Goal: Task Accomplishment & Management: Use online tool/utility

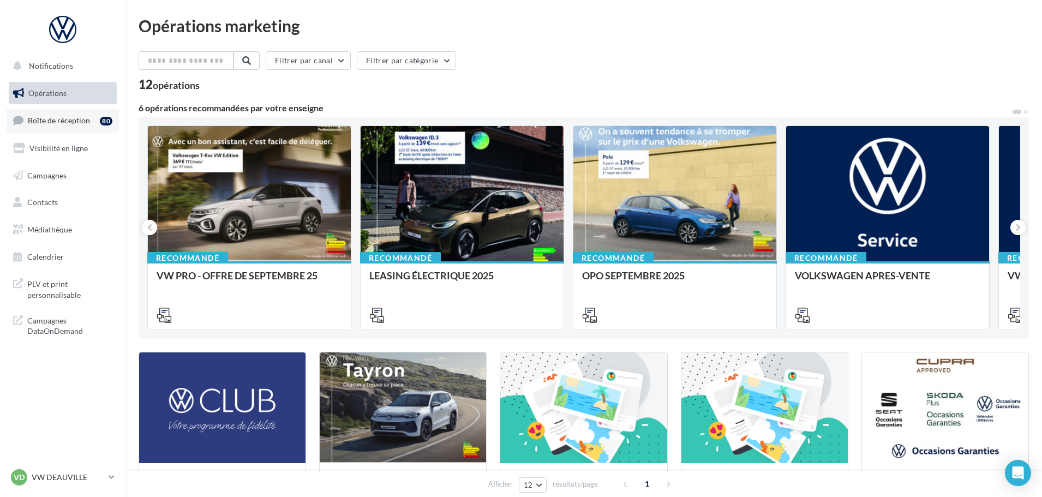
click at [67, 123] on span "Boîte de réception" at bounding box center [59, 120] width 62 height 9
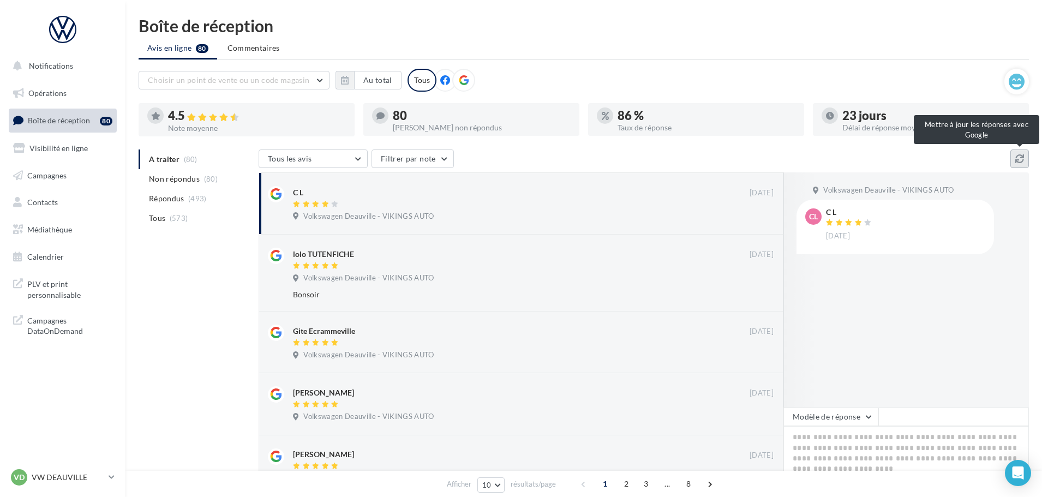
click at [1024, 158] on icon at bounding box center [1019, 158] width 9 height 9
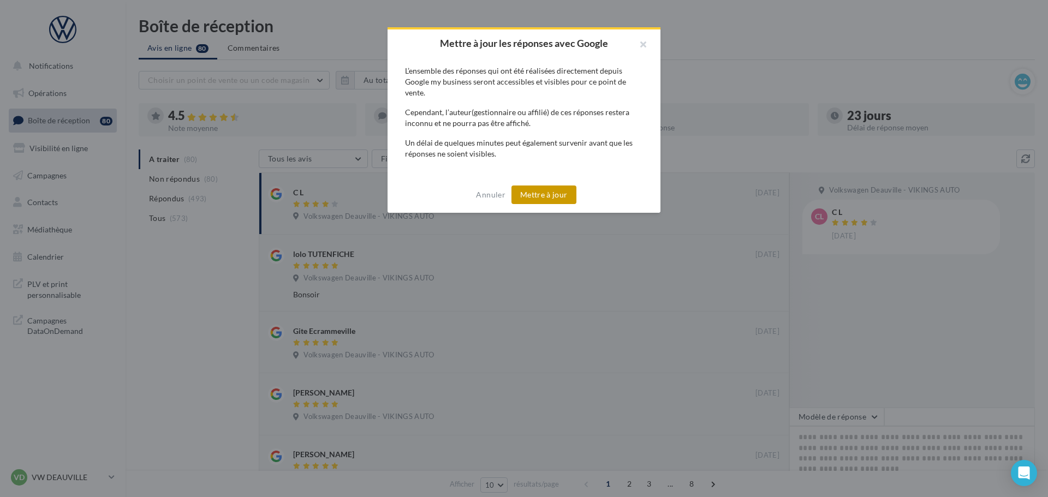
click at [568, 196] on button "Mettre à jour" at bounding box center [543, 195] width 65 height 19
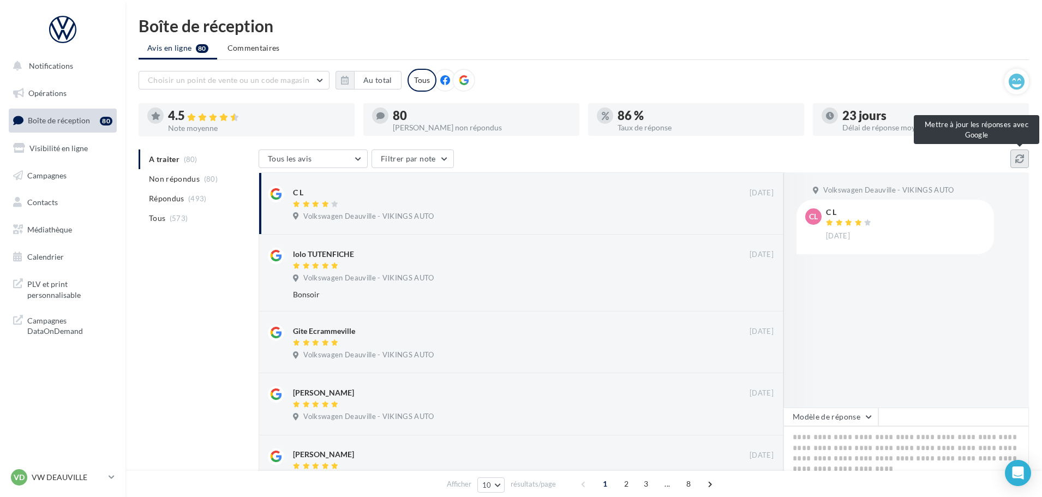
click at [1021, 155] on icon at bounding box center [1019, 158] width 9 height 9
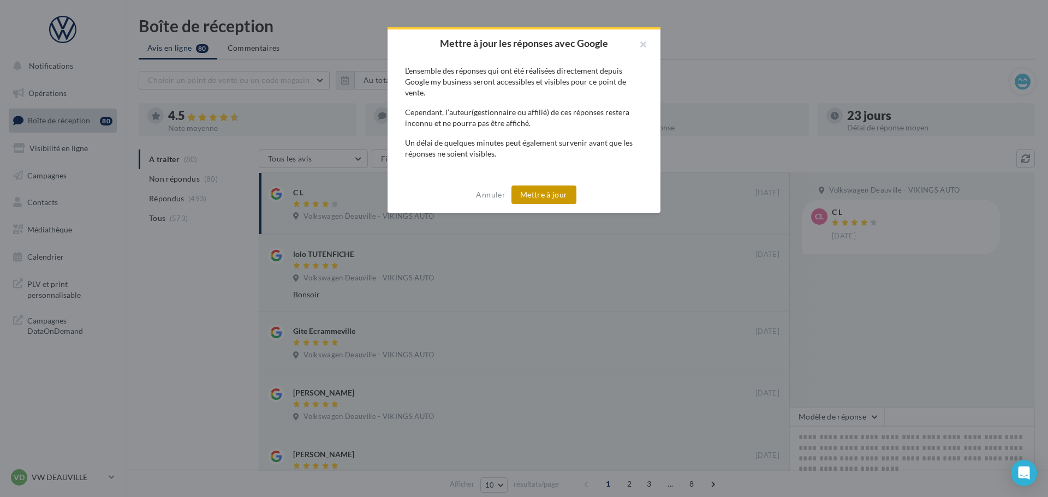
click at [525, 198] on button "Mettre à jour" at bounding box center [543, 195] width 65 height 19
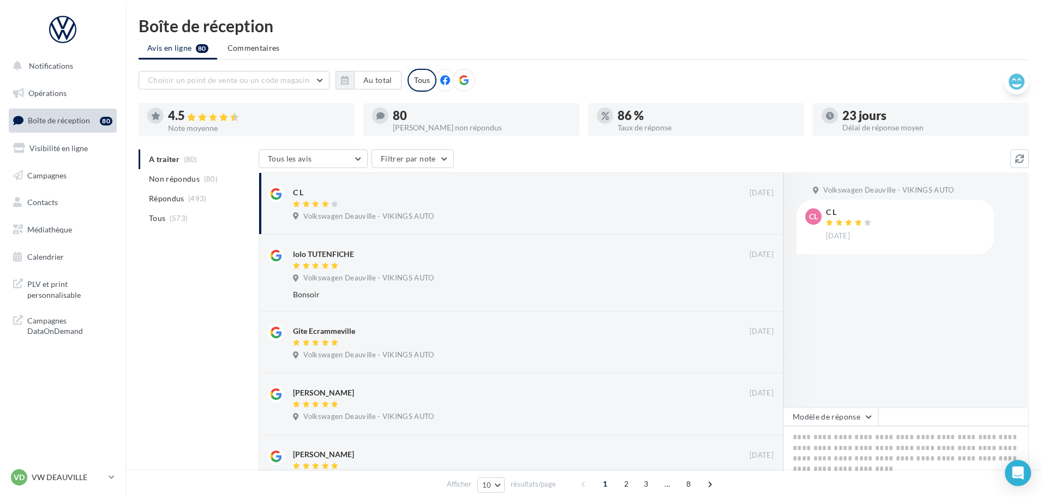
click at [1021, 81] on icon at bounding box center [1017, 82] width 16 height 16
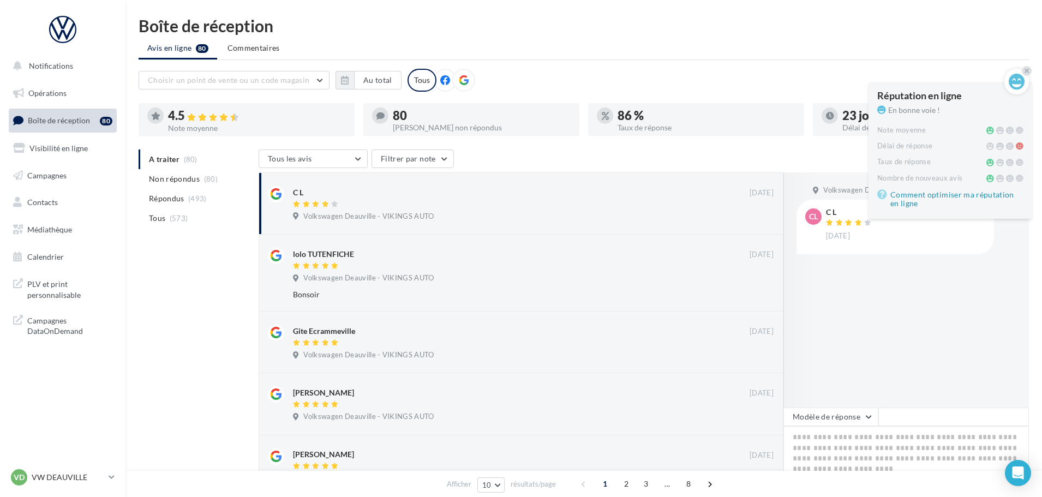
click at [964, 70] on div "Choisir un point de vente ou un code magasin 1004460 - Volkswagen Deauville - V…" at bounding box center [572, 80] width 866 height 23
click at [72, 488] on div "VD VW DEAUVILLE vw-touq-vau" at bounding box center [62, 482] width 125 height 30
click at [70, 482] on p "VW DEAUVILLE" at bounding box center [68, 477] width 73 height 11
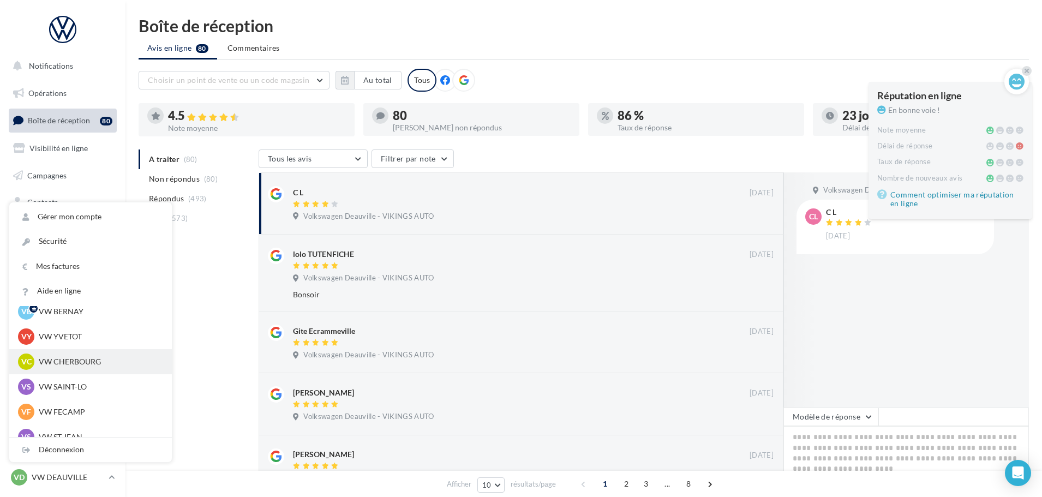
scroll to position [55, 0]
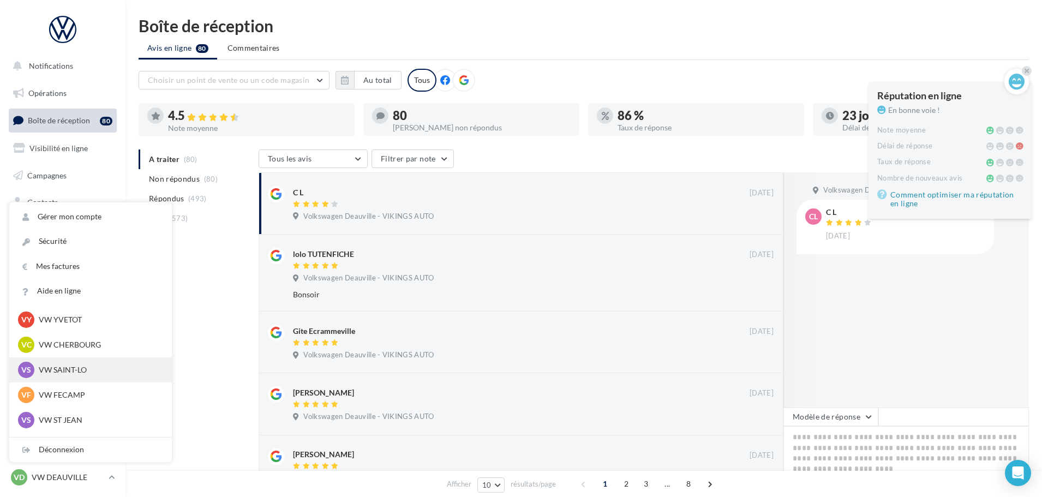
click at [73, 375] on p "VW SAINT-LO" at bounding box center [99, 369] width 120 height 11
